Goal: Information Seeking & Learning: Understand process/instructions

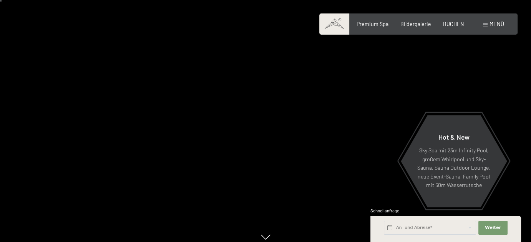
scroll to position [38, 0]
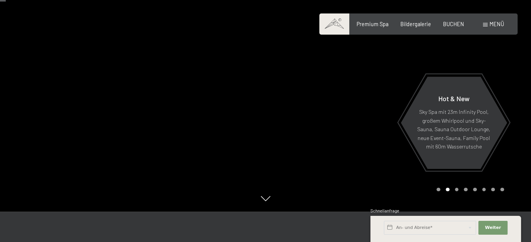
click at [486, 25] on span at bounding box center [485, 24] width 5 height 3
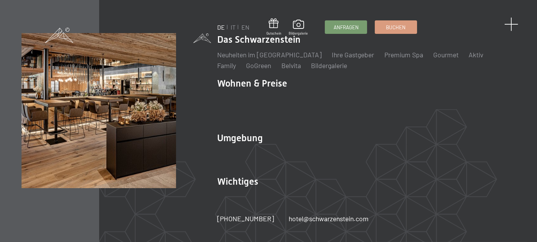
click at [513, 25] on span at bounding box center [511, 24] width 14 height 14
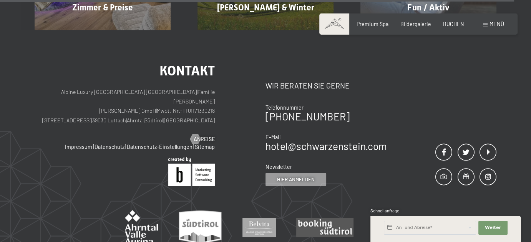
scroll to position [3061, 0]
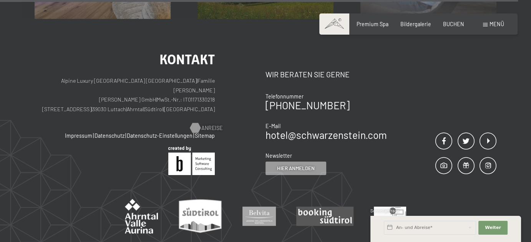
click at [198, 123] on div at bounding box center [196, 128] width 6 height 10
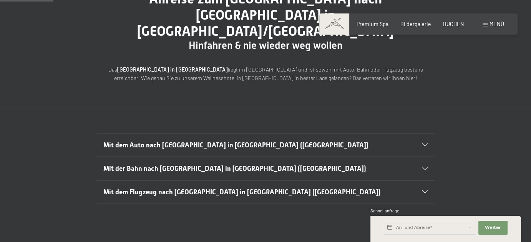
scroll to position [115, 0]
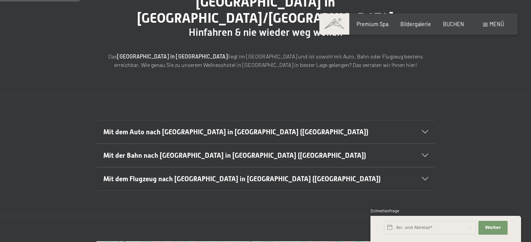
click at [160, 128] on span "Mit dem Auto nach [GEOGRAPHIC_DATA] in [GEOGRAPHIC_DATA] ([GEOGRAPHIC_DATA])" at bounding box center [235, 132] width 265 height 8
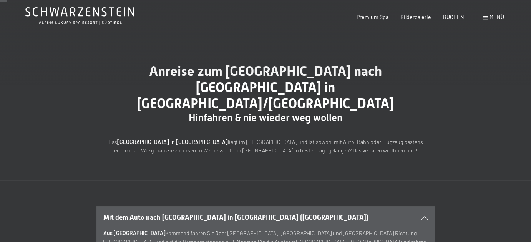
scroll to position [0, 0]
